Goal: Find specific page/section: Find specific page/section

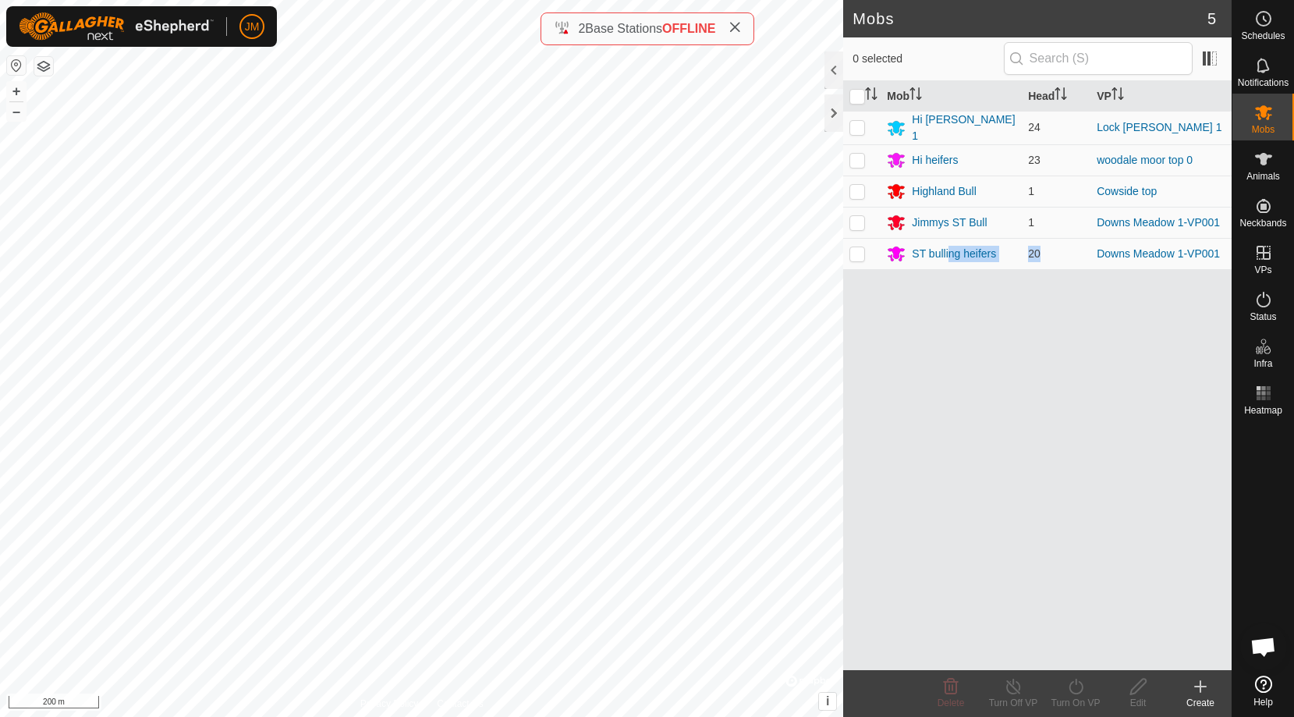
drag, startPoint x: 1067, startPoint y: 359, endPoint x: 951, endPoint y: 411, distance: 127.4
click at [951, 411] on div "Mob Head VP Hi [PERSON_NAME] 1 24 Lock [PERSON_NAME] 1 Hi heifers 23 woodale mo…" at bounding box center [1037, 375] width 388 height 589
click at [950, 126] on div "Hi [PERSON_NAME] 1" at bounding box center [964, 128] width 104 height 33
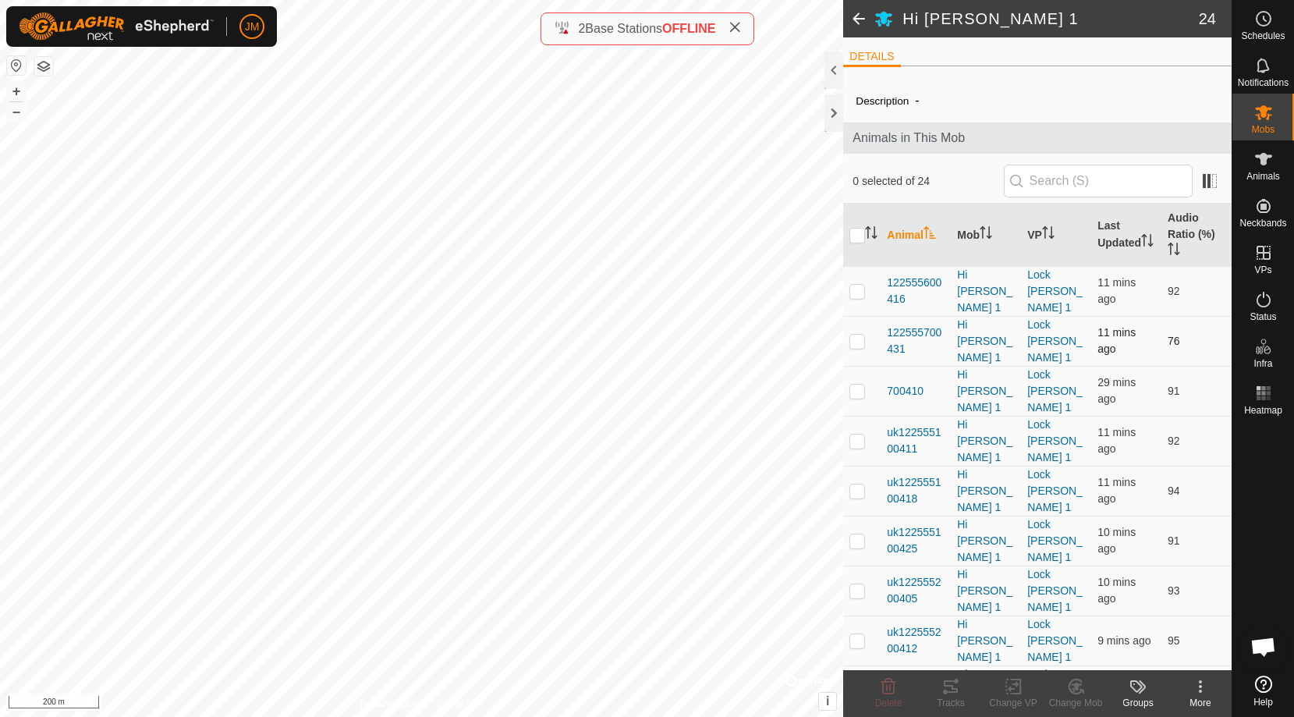
click at [861, 335] on p-checkbox at bounding box center [857, 341] width 16 height 12
checkbox input "false"
click at [861, 20] on span at bounding box center [858, 18] width 31 height 37
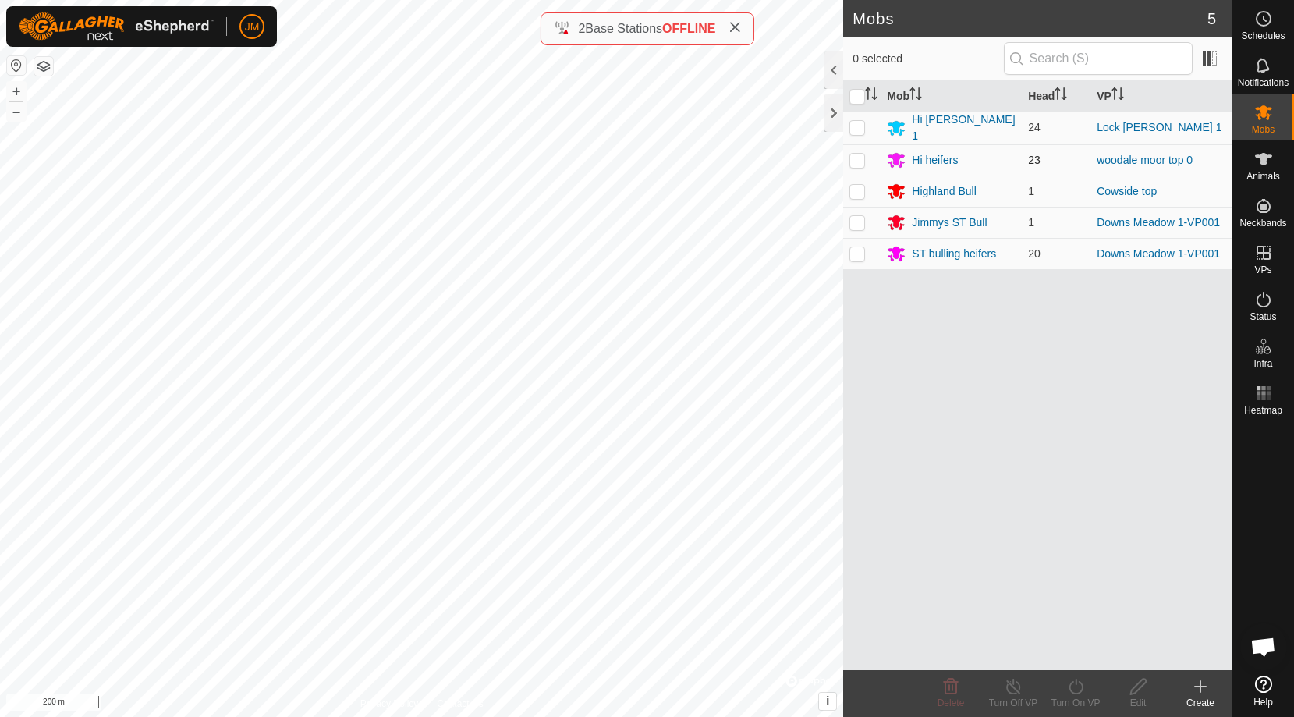
click at [945, 155] on div "Hi heifers" at bounding box center [935, 160] width 46 height 16
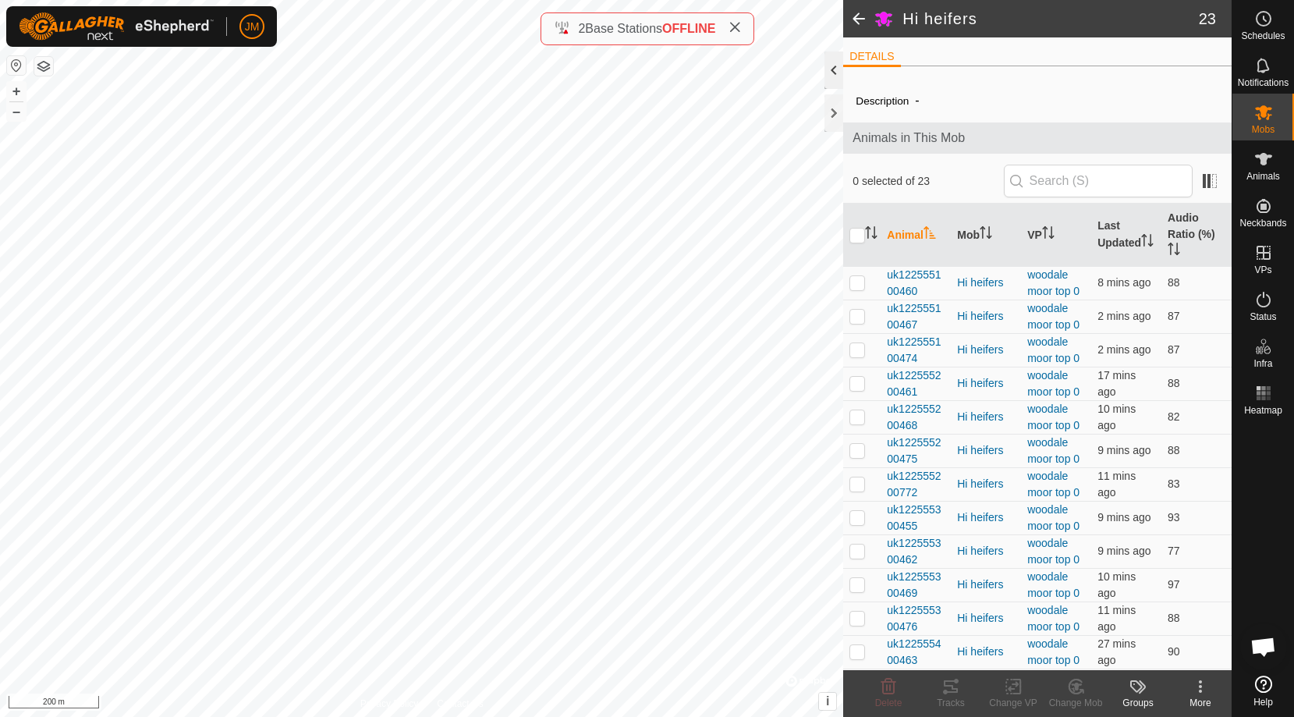
click at [835, 73] on div at bounding box center [833, 69] width 19 height 37
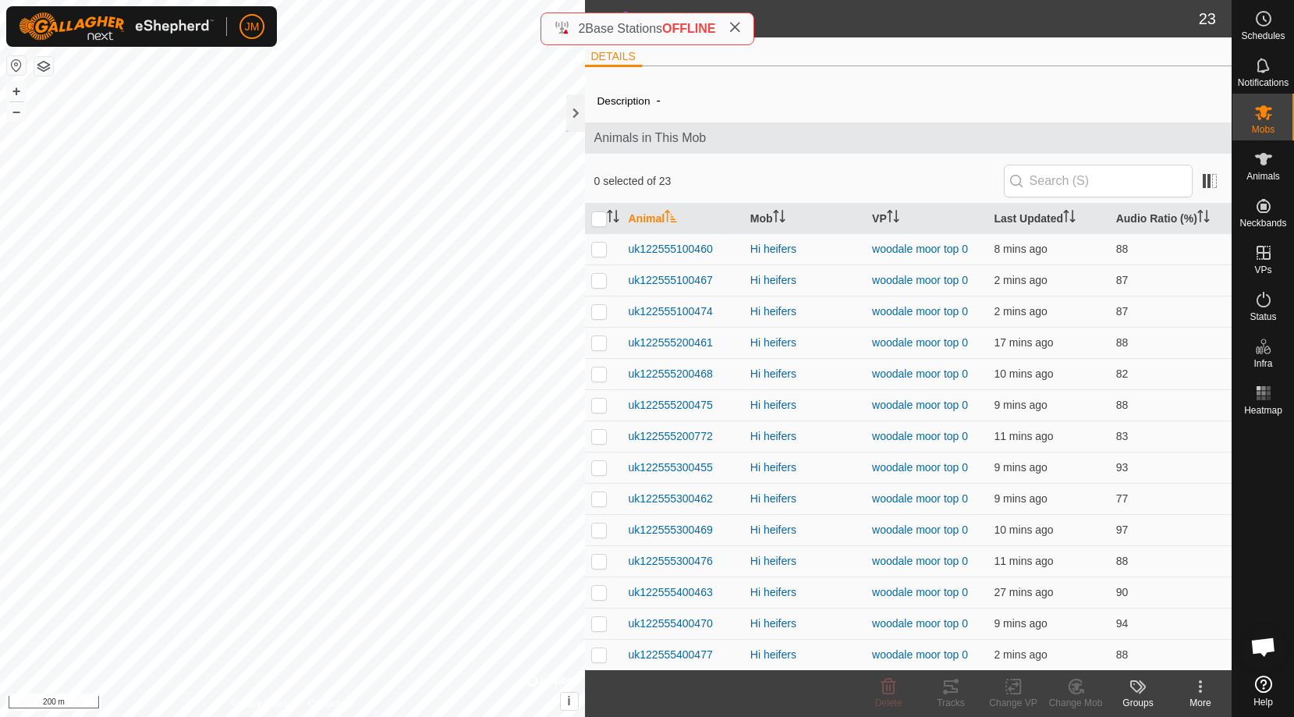
click at [739, 32] on icon at bounding box center [734, 27] width 12 height 12
click at [604, 17] on span at bounding box center [600, 18] width 31 height 37
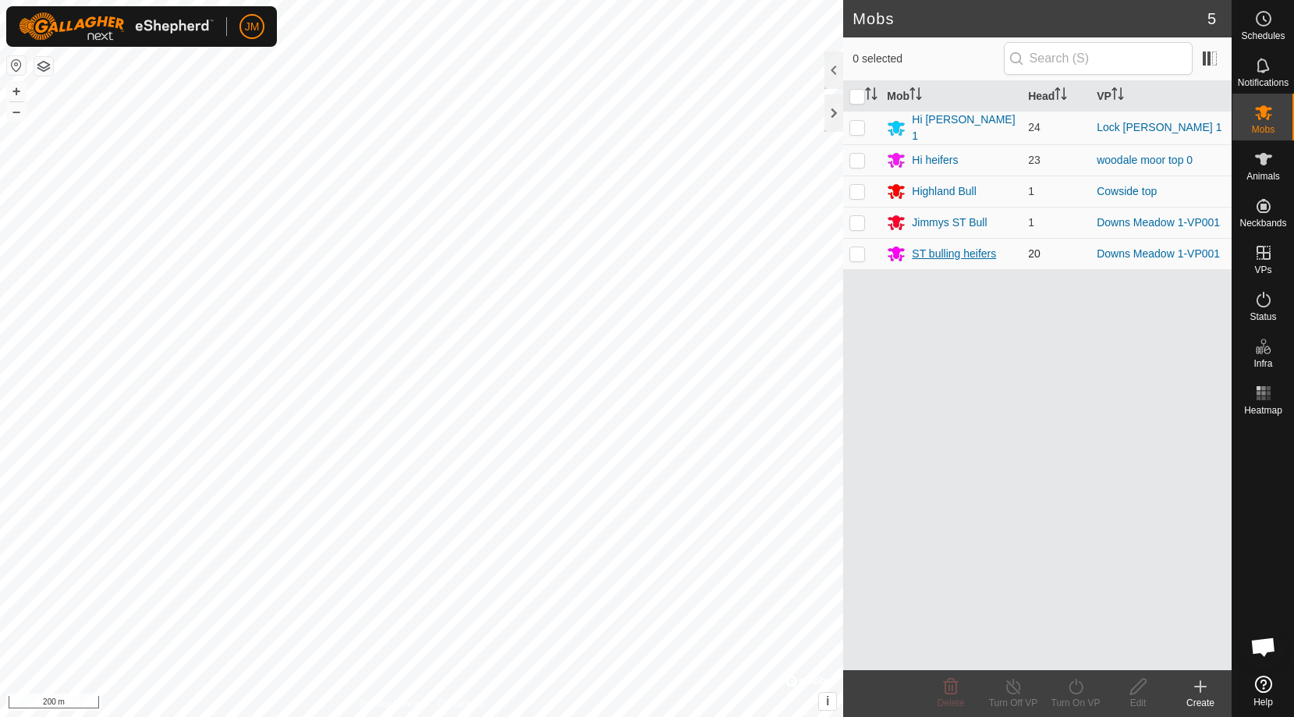
click at [959, 251] on div "ST bulling heifers" at bounding box center [954, 254] width 84 height 16
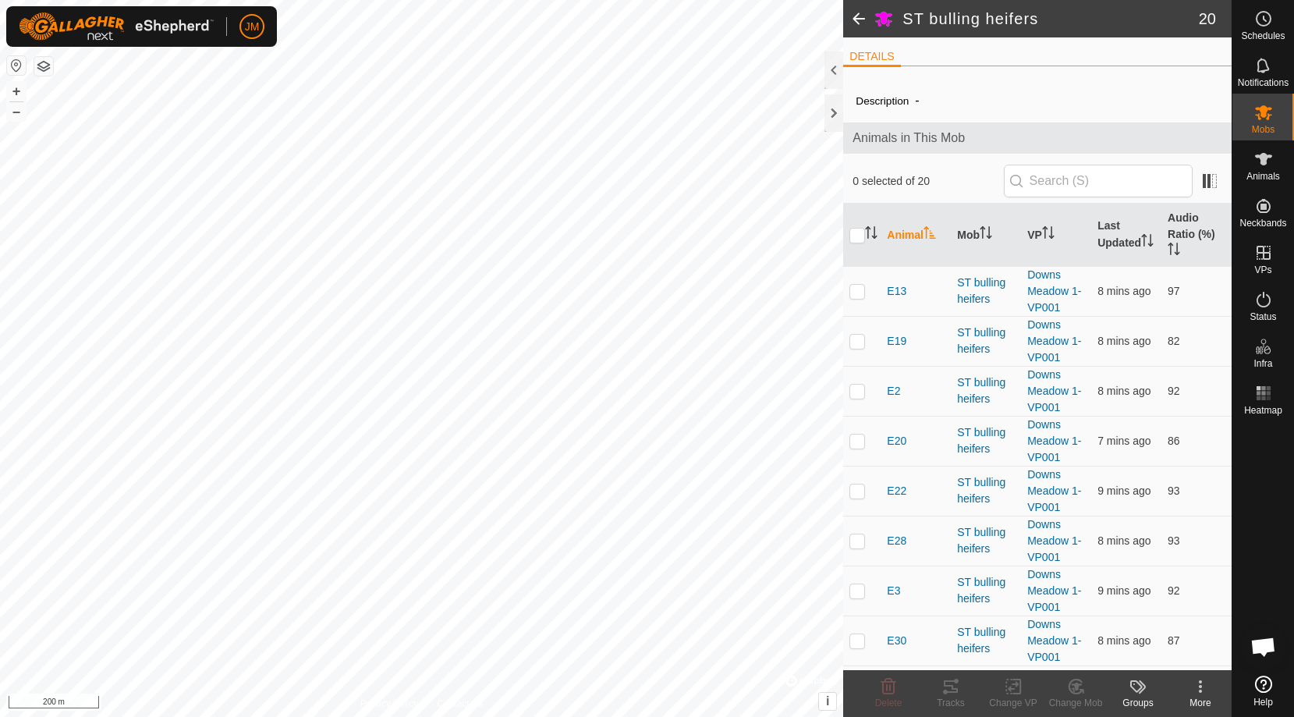
click at [858, 19] on span at bounding box center [858, 18] width 31 height 37
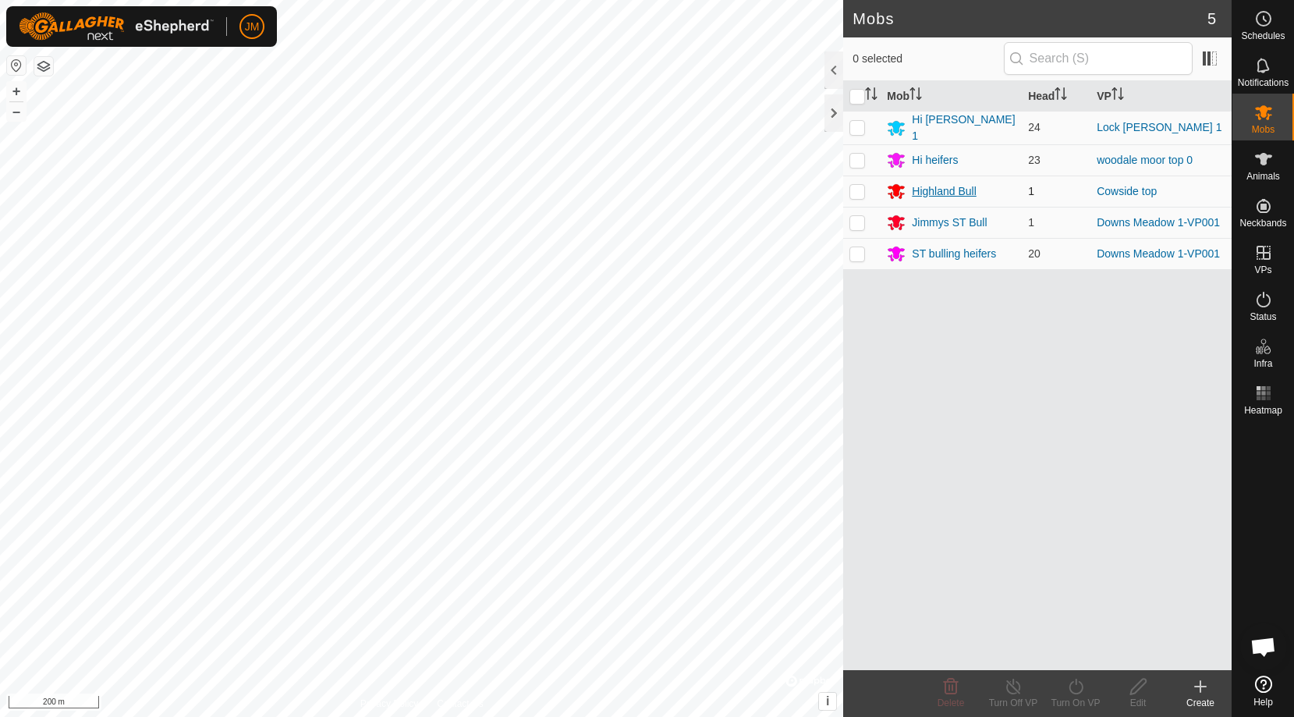
click at [938, 185] on div "Highland Bull" at bounding box center [944, 191] width 65 height 16
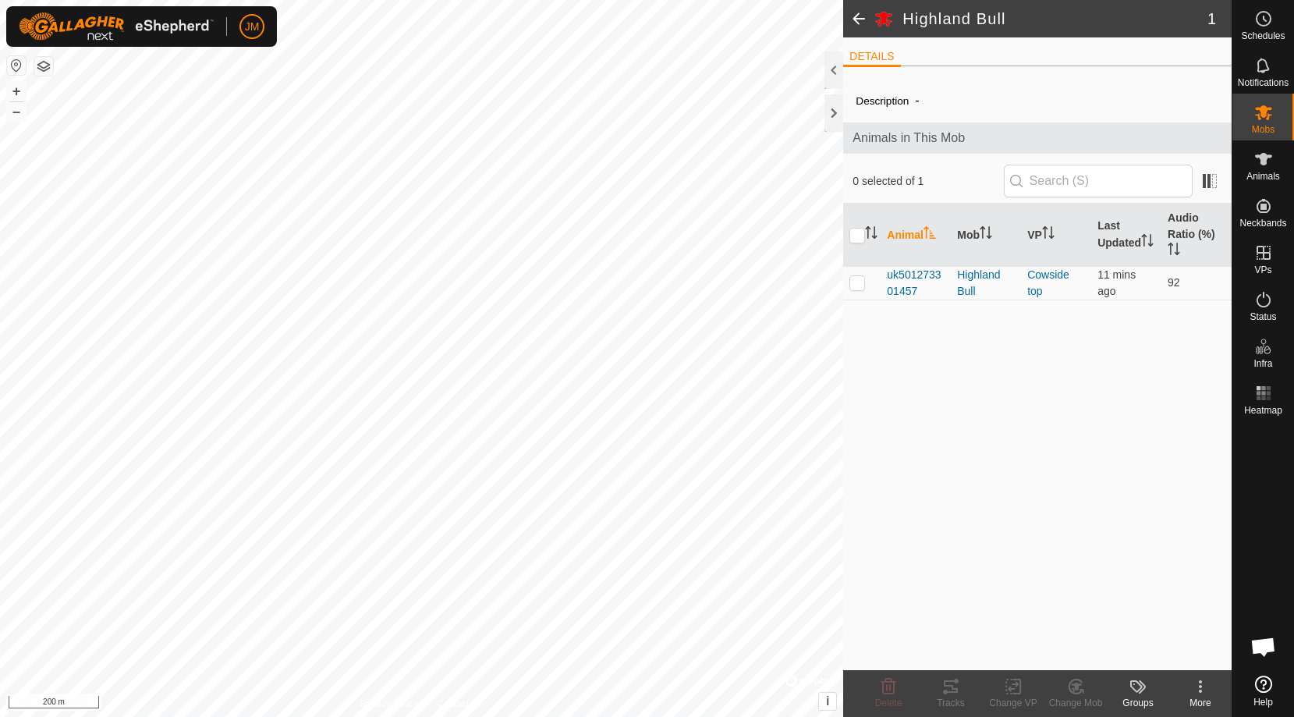
click at [858, 16] on span at bounding box center [858, 18] width 31 height 37
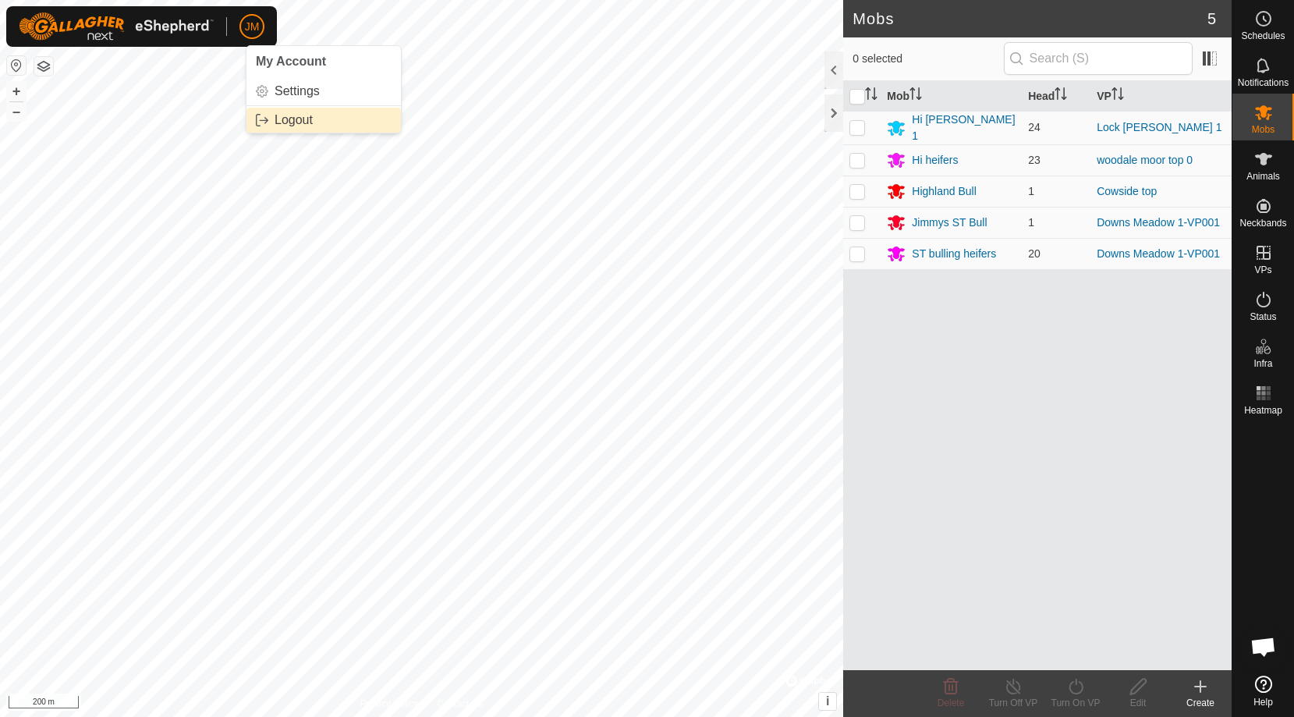
click at [294, 122] on link "Logout" at bounding box center [323, 120] width 154 height 25
